Goal: Task Accomplishment & Management: Use online tool/utility

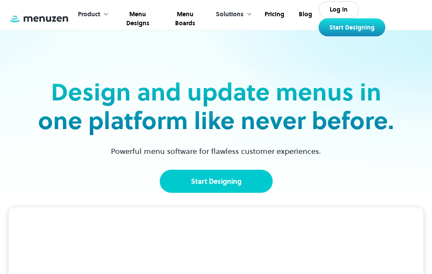
click at [234, 181] on link "Start Designing" at bounding box center [216, 181] width 113 height 23
